Goal: Navigation & Orientation: Find specific page/section

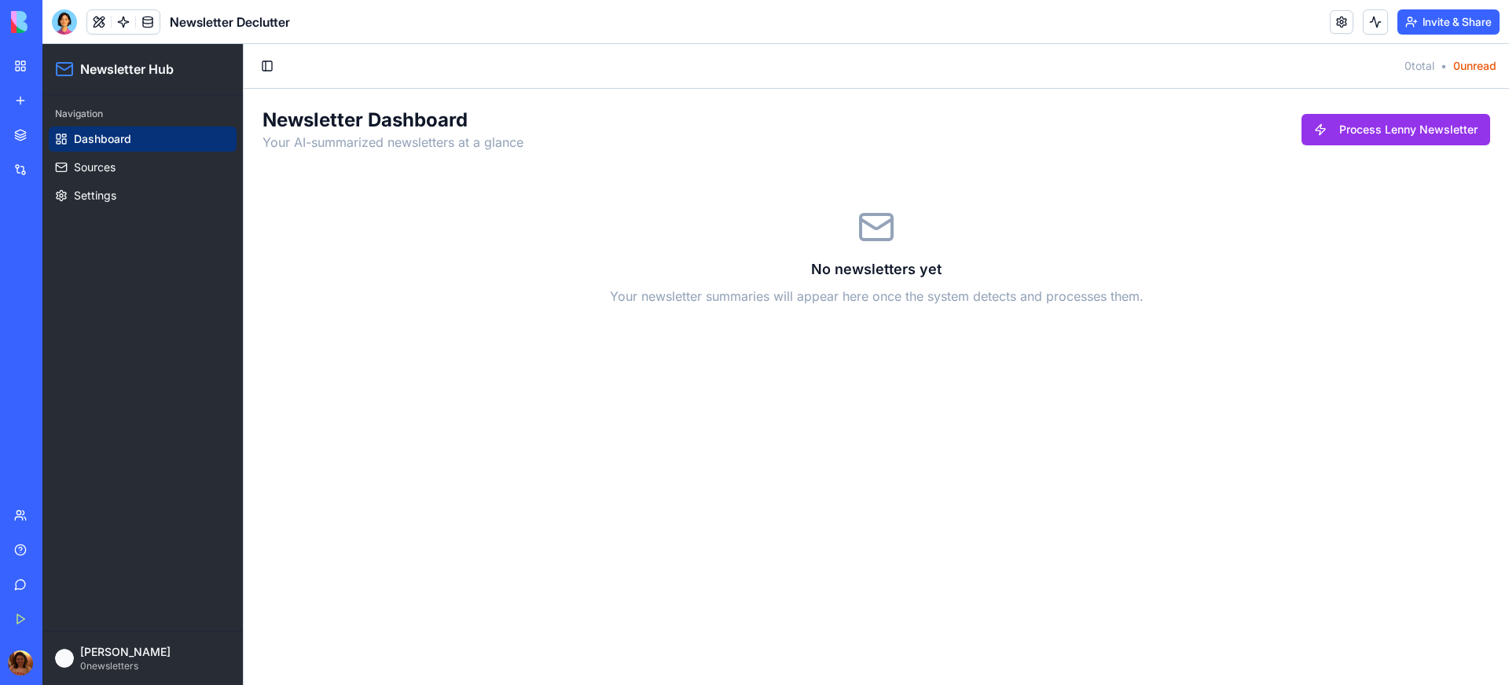
click at [58, 162] on div "Integrations" at bounding box center [48, 170] width 20 height 16
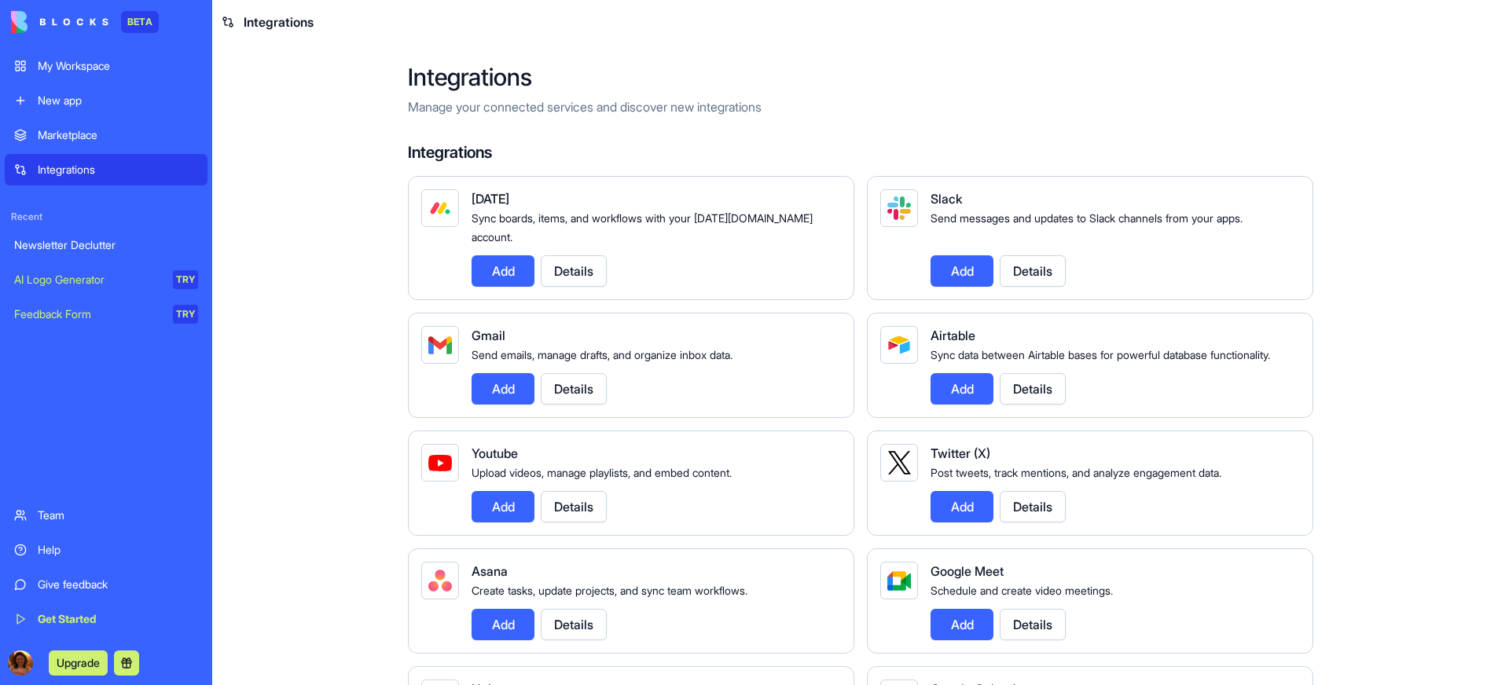
click at [91, 75] on link "My Workspace" at bounding box center [106, 65] width 203 height 31
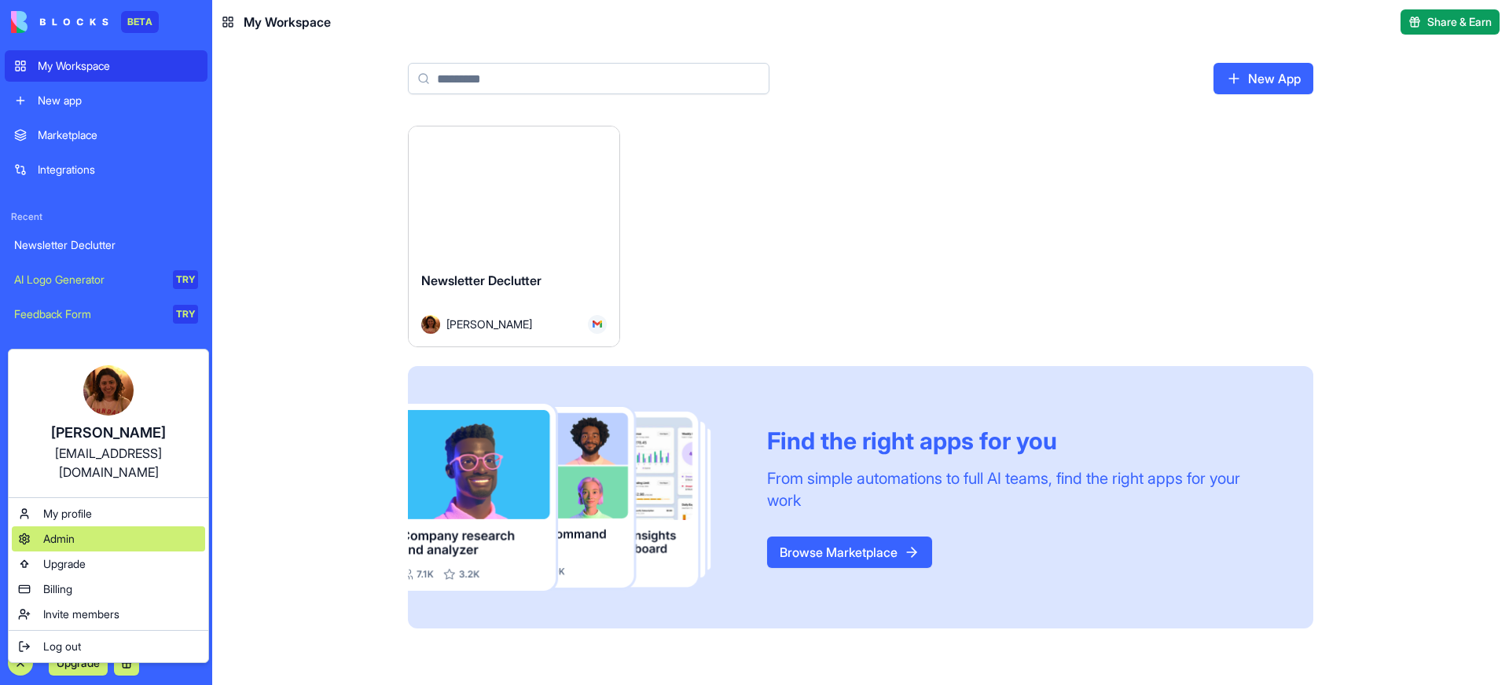
click at [114, 527] on div "Admin" at bounding box center [108, 539] width 193 height 25
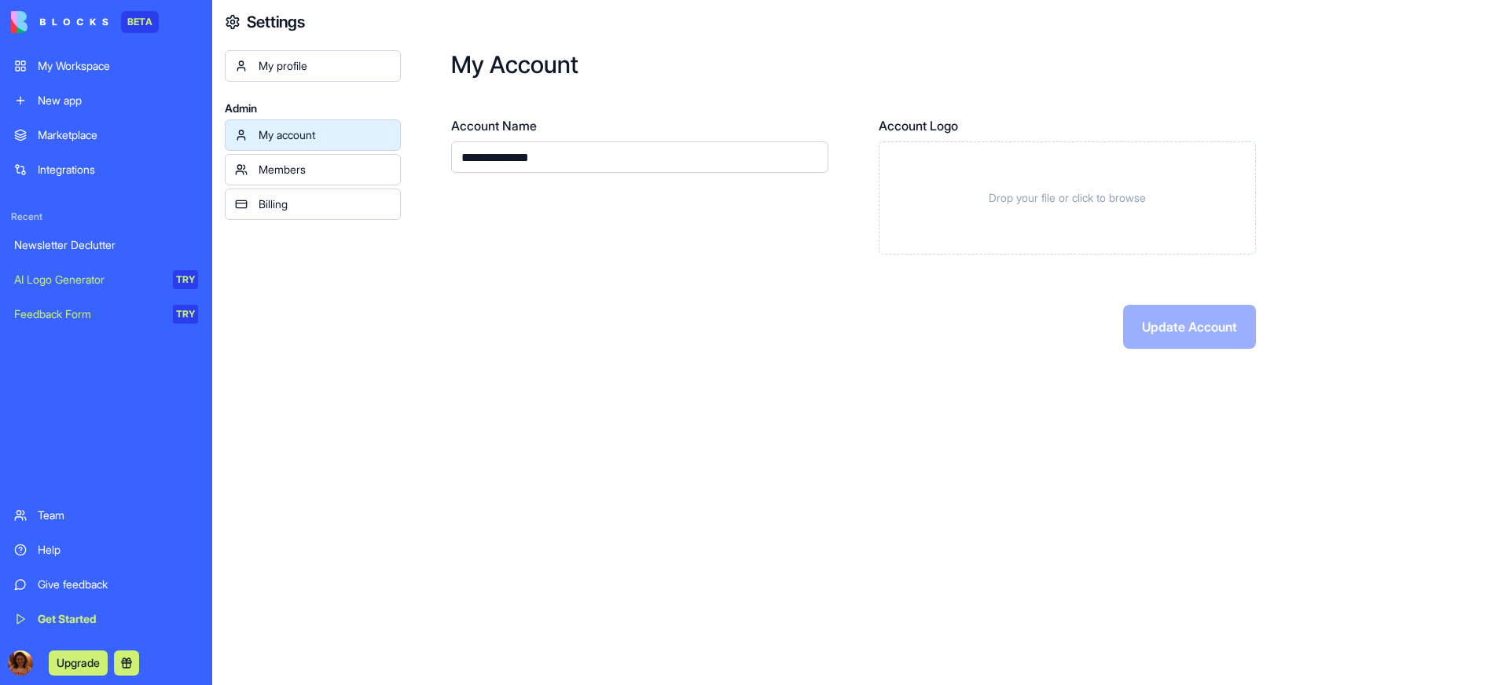
click at [290, 164] on div "Members" at bounding box center [325, 170] width 132 height 16
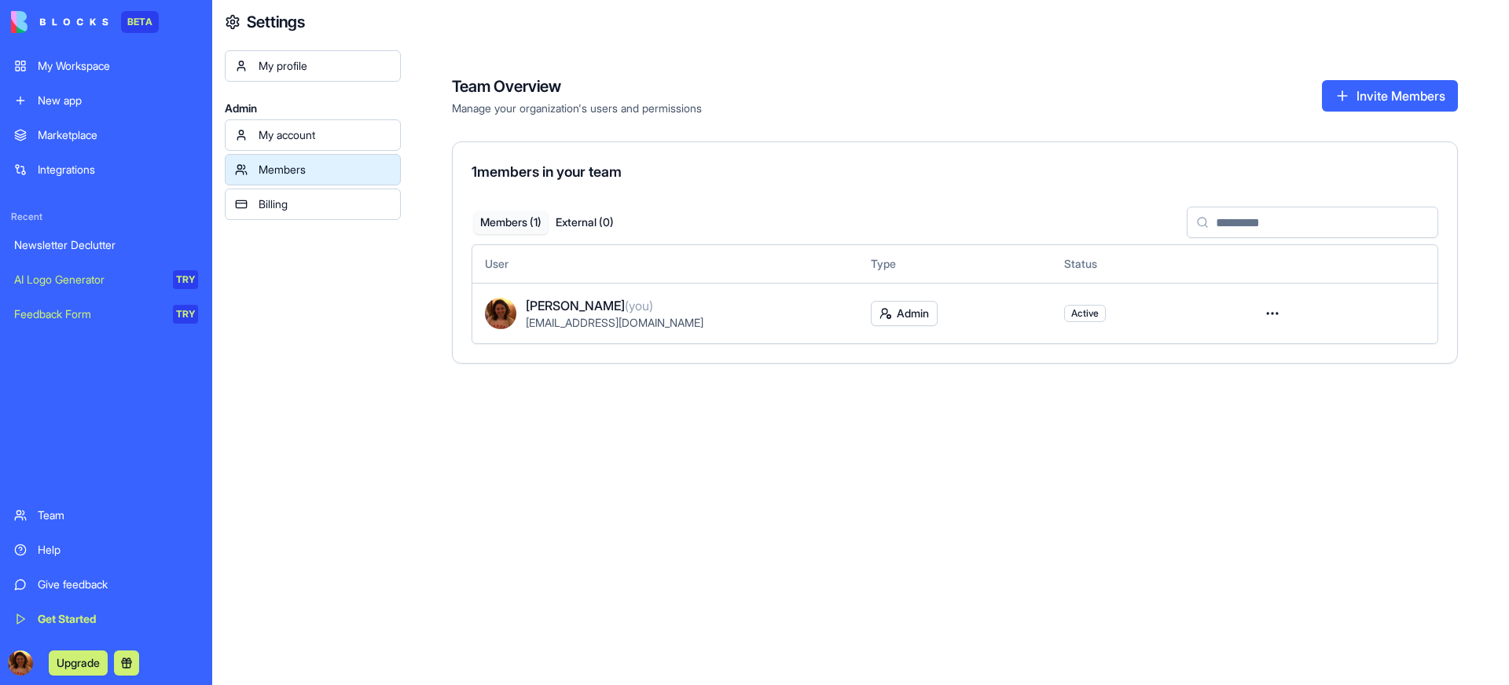
click at [326, 206] on div "Billing" at bounding box center [325, 205] width 132 height 16
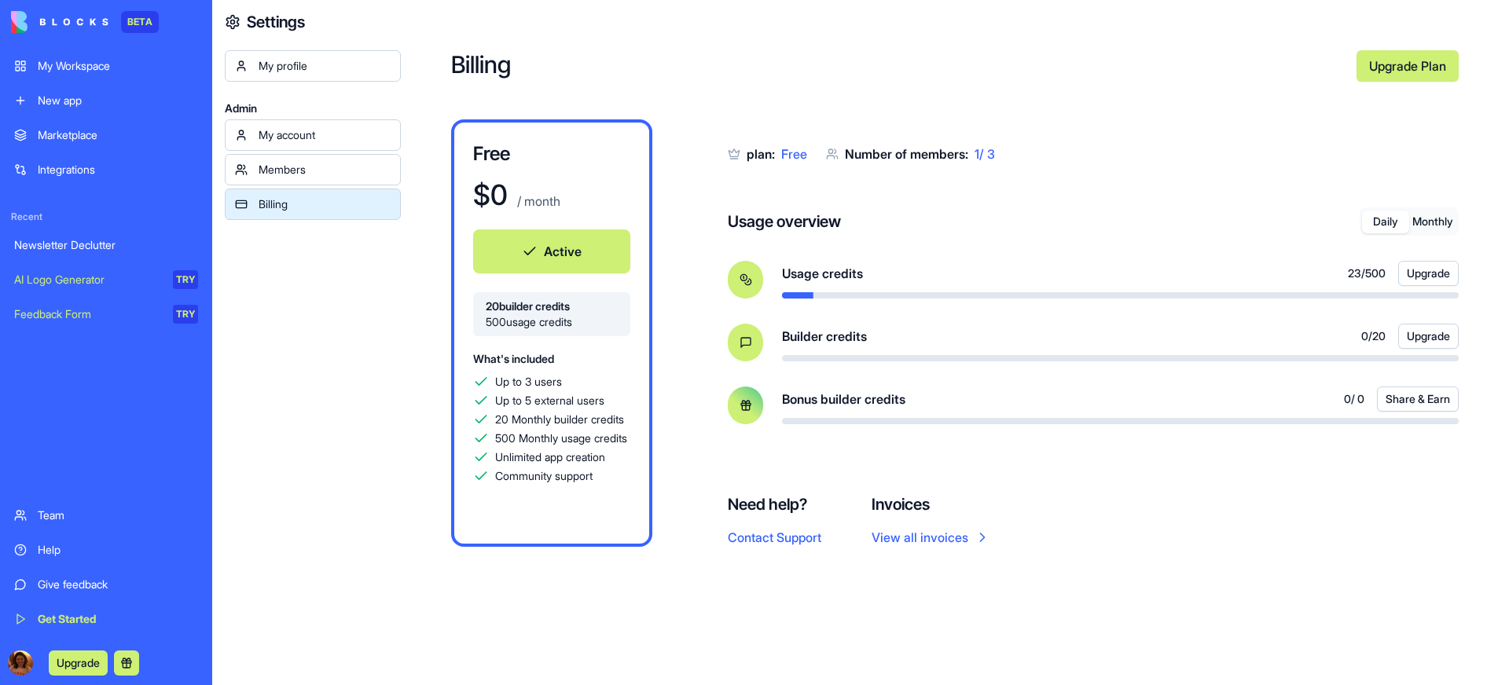
click at [310, 72] on div "My profile" at bounding box center [325, 66] width 132 height 16
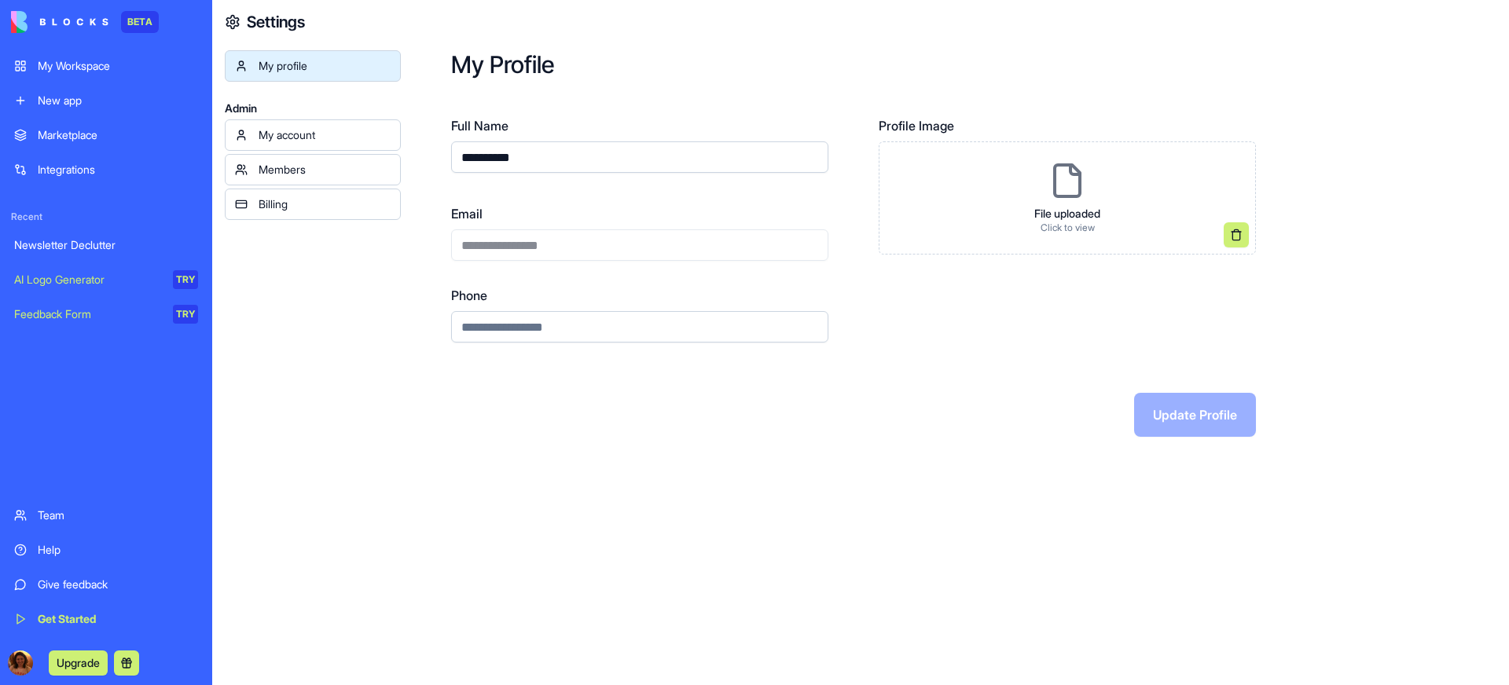
click at [96, 163] on div "Integrations" at bounding box center [118, 170] width 160 height 16
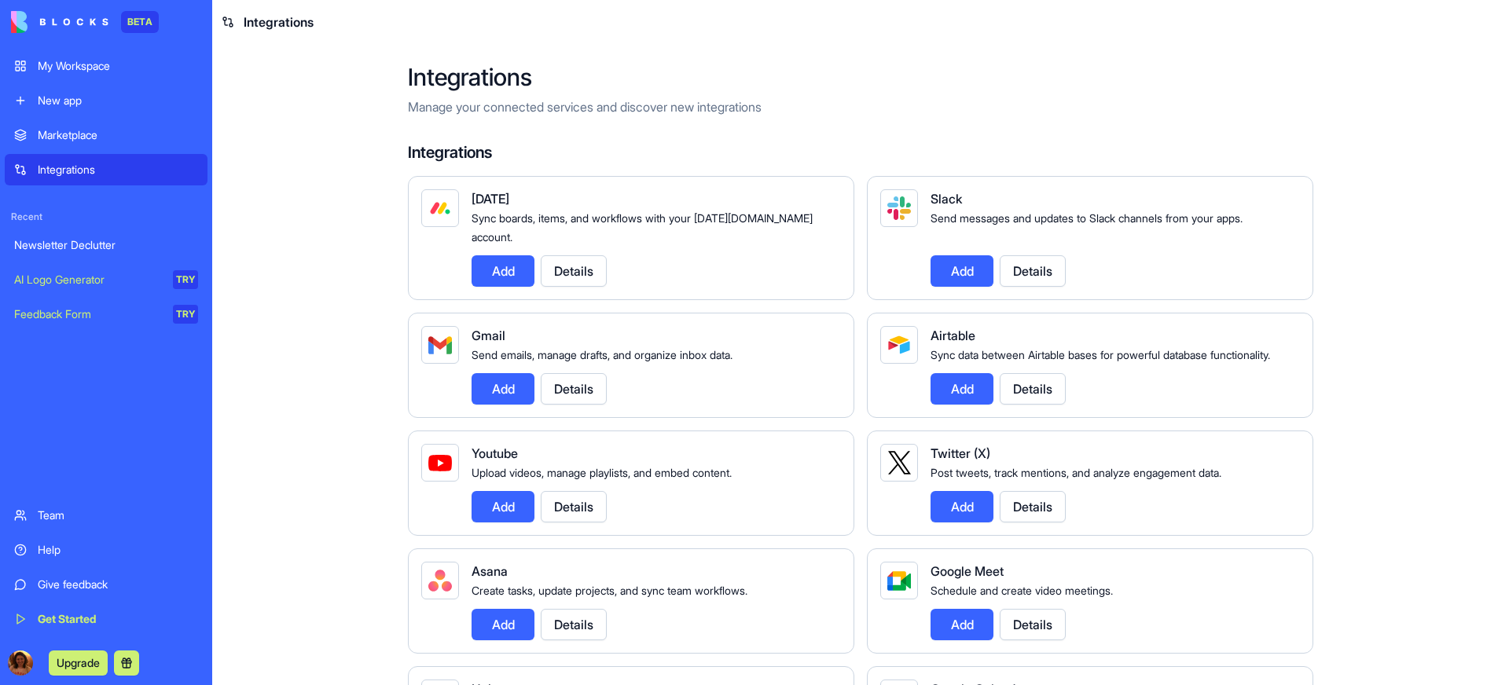
click at [560, 388] on button "Details" at bounding box center [574, 388] width 66 height 31
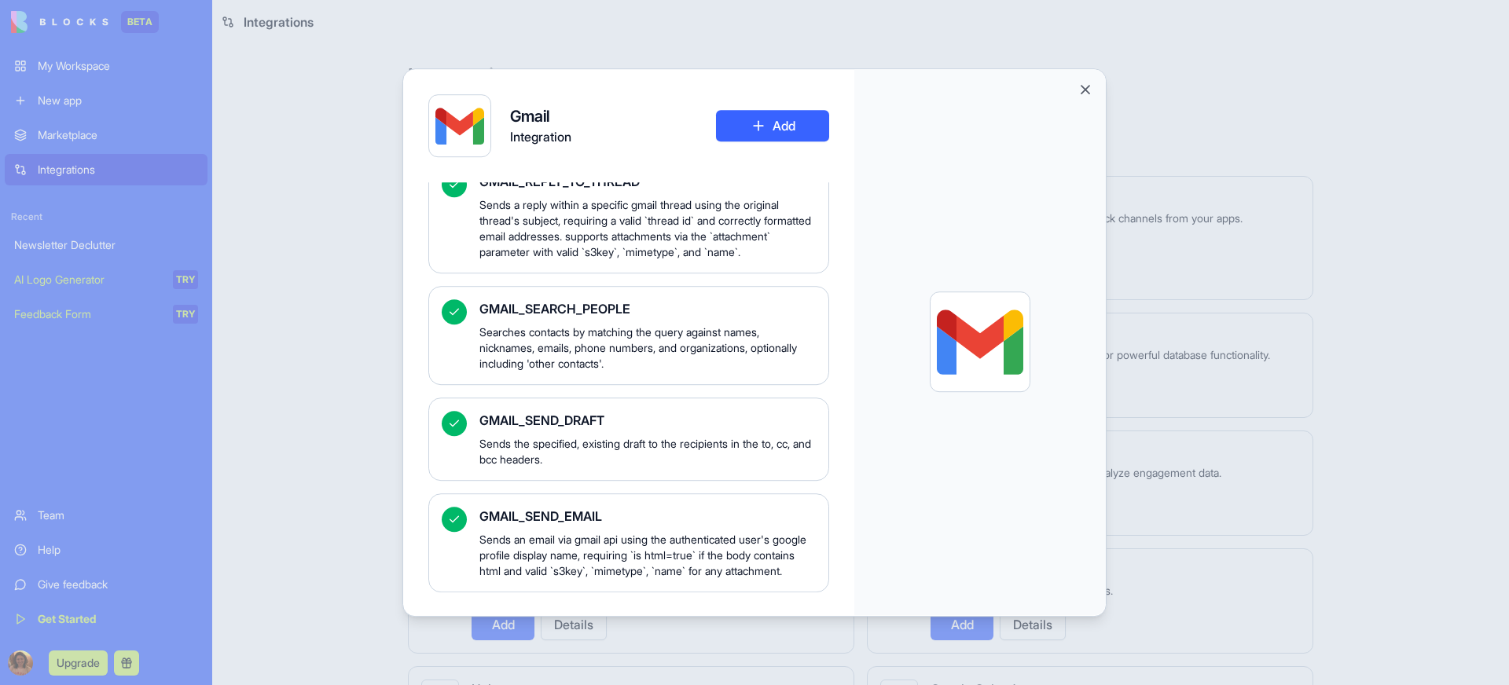
scroll to position [2291, 0]
click at [1089, 89] on button "Close" at bounding box center [1086, 90] width 16 height 16
